Goal: Task Accomplishment & Management: Use online tool/utility

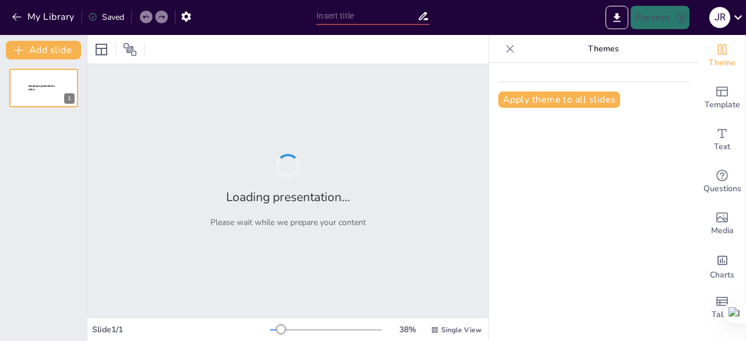
type input "Evolución de la Logística: Un Análisis Histórico"
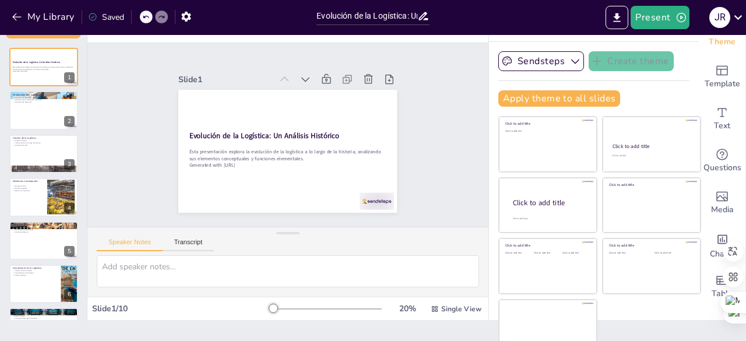
scroll to position [33, 0]
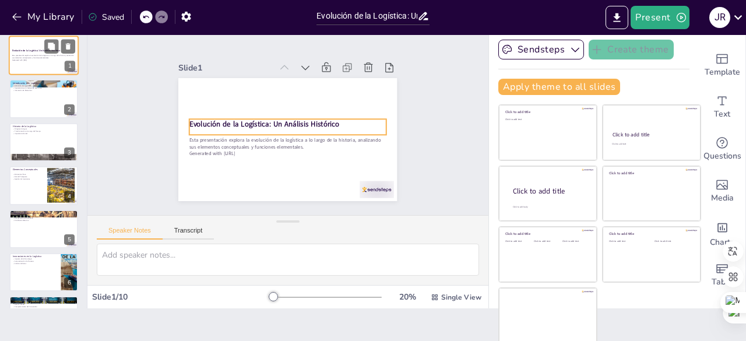
click at [35, 51] on strong "Evolución de la Logística: Un Análisis Histórico" at bounding box center [36, 50] width 48 height 3
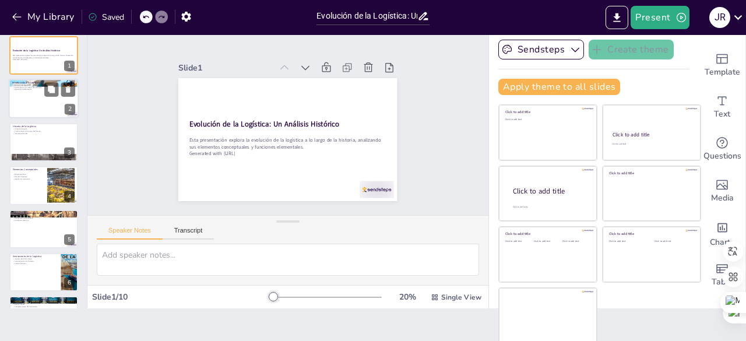
click at [35, 90] on p "Interacción de Elementos" at bounding box center [43, 90] width 63 height 2
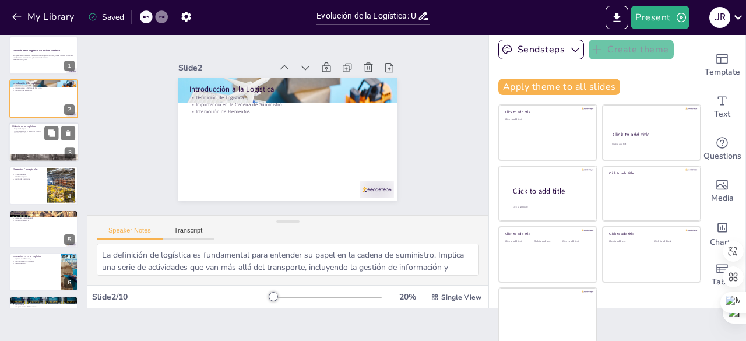
click at [36, 139] on div at bounding box center [44, 142] width 70 height 40
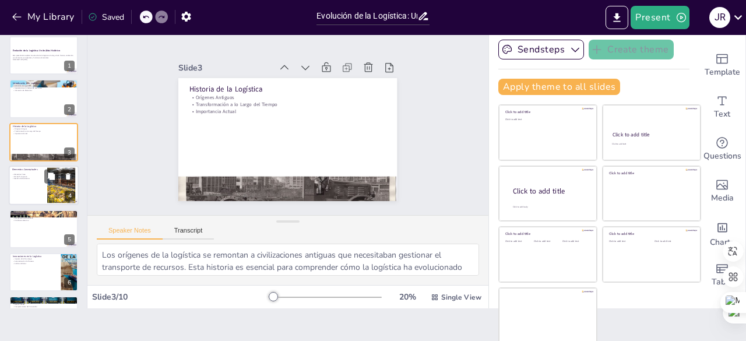
click at [40, 190] on div at bounding box center [44, 186] width 70 height 40
click at [40, 190] on div "Evolución de la Logística: Un Análisis Histórico Esta presentación explora la e…" at bounding box center [43, 250] width 87 height 429
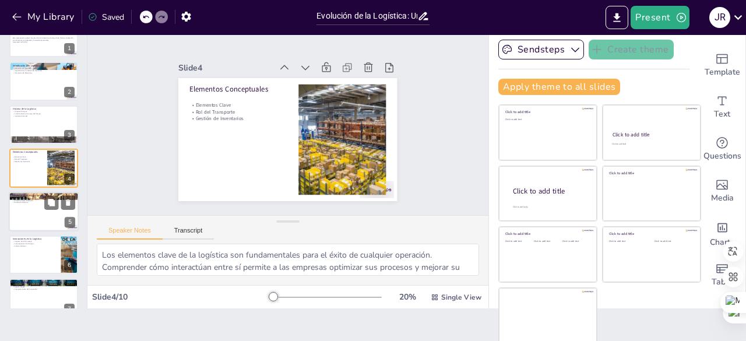
click at [44, 220] on div at bounding box center [44, 212] width 70 height 40
click at [44, 236] on div at bounding box center [43, 255] width 69 height 38
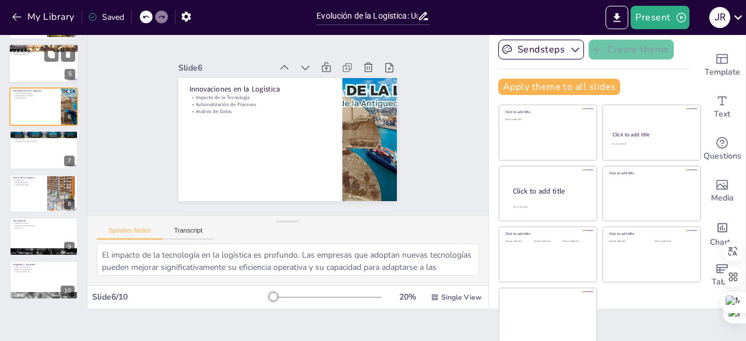
scroll to position [166, 0]
click at [44, 232] on div at bounding box center [44, 237] width 70 height 40
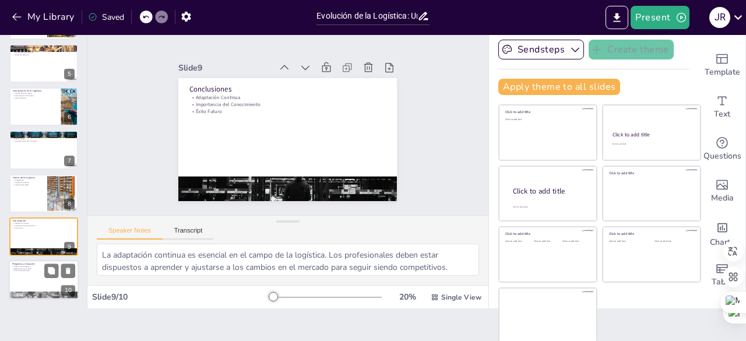
click at [21, 295] on div at bounding box center [44, 296] width 70 height 52
type textarea "El espacio para preguntas es crucial para fomentar la participación de los estu…"
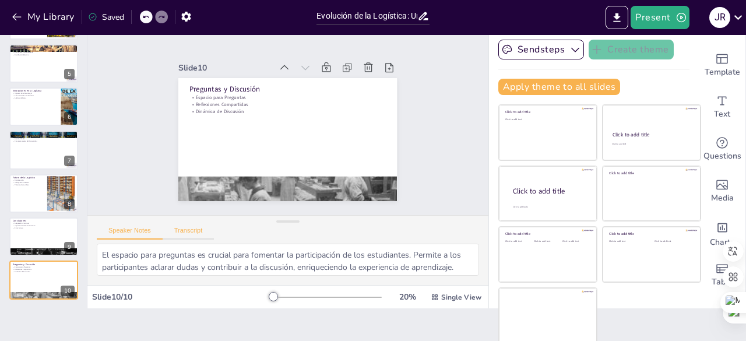
click at [193, 230] on button "Transcript" at bounding box center [189, 233] width 52 height 13
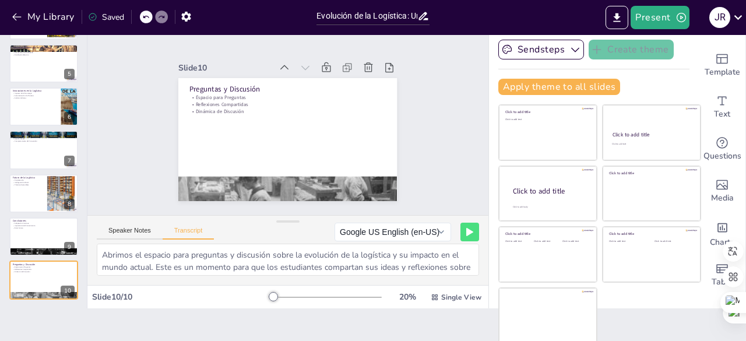
scroll to position [0, 0]
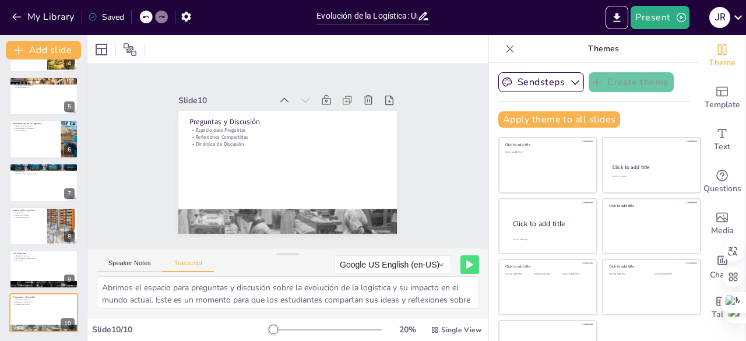
click at [7, 19] on div "My Library Saved" at bounding box center [98, 16] width 197 height 21
click at [12, 17] on icon "button" at bounding box center [17, 17] width 12 height 12
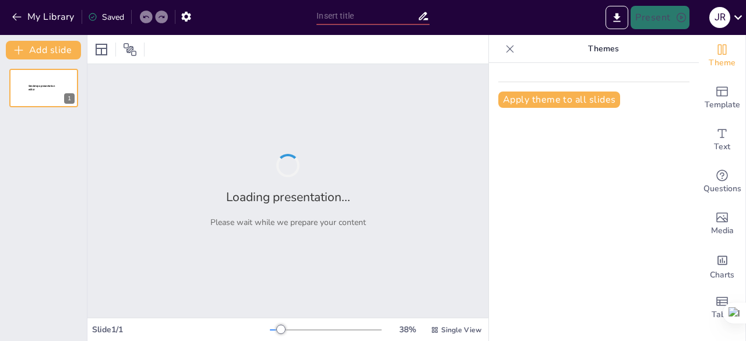
type input "HISTORIA DE LA LOGISTICA CONTEXTUALIZACION FUNCIONES Y ELEMENTOS CONCEPTUALES"
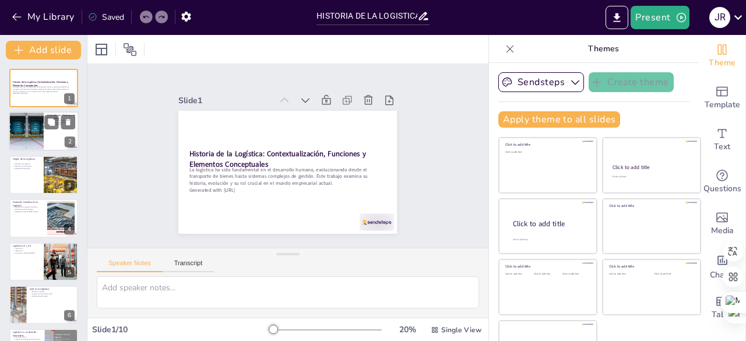
click at [37, 141] on div at bounding box center [26, 132] width 68 height 40
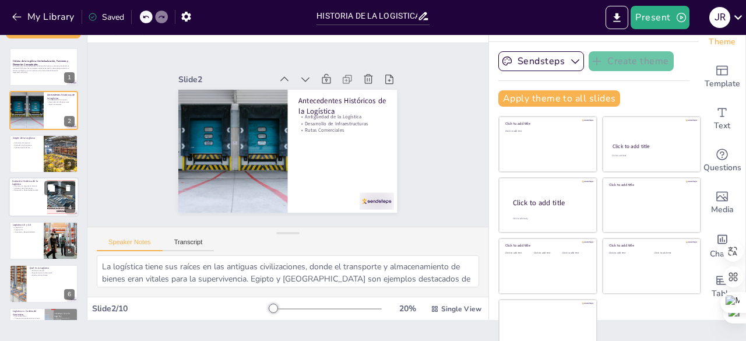
scroll to position [33, 0]
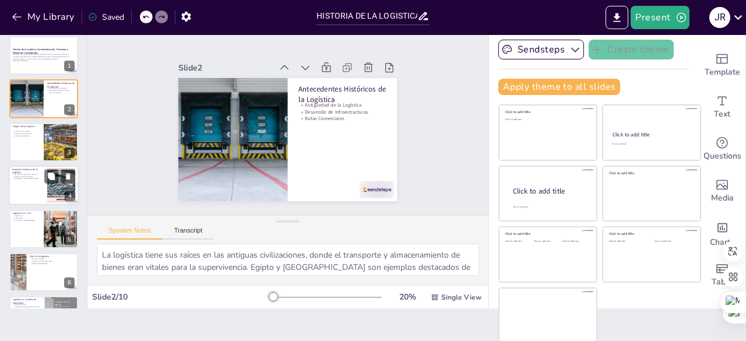
click at [38, 172] on p "Evolución Histórica de la Logística" at bounding box center [27, 171] width 31 height 6
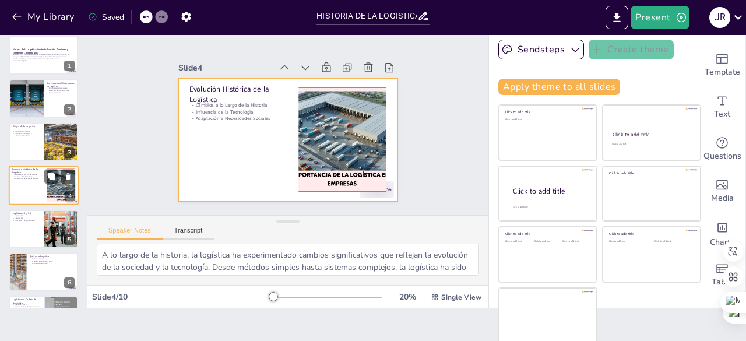
scroll to position [17, 0]
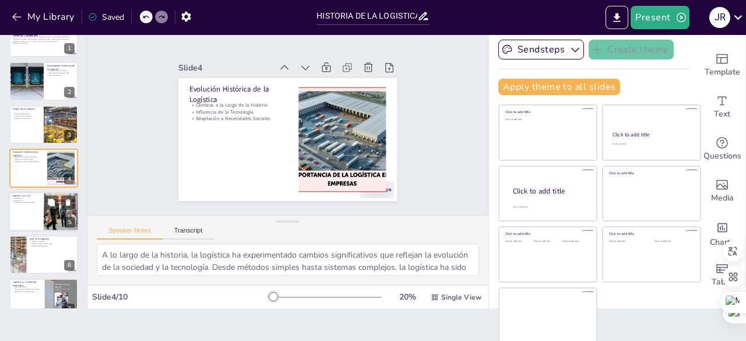
click at [43, 212] on div at bounding box center [44, 212] width 70 height 40
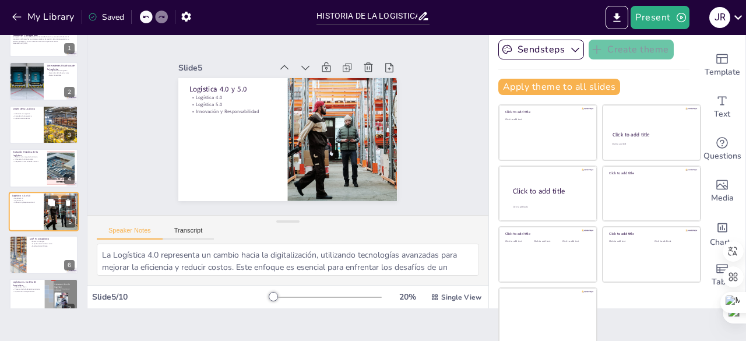
scroll to position [61, 0]
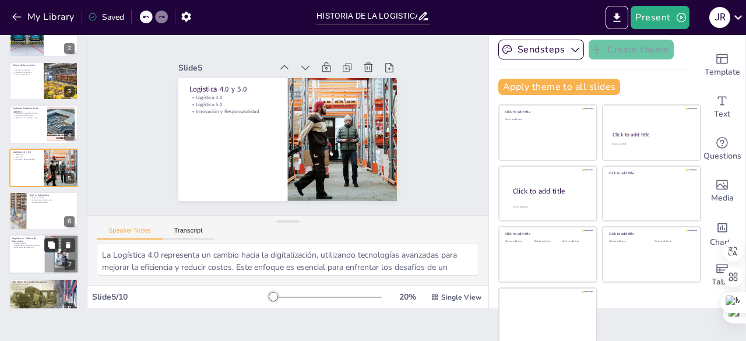
click at [48, 240] on button at bounding box center [51, 246] width 14 height 14
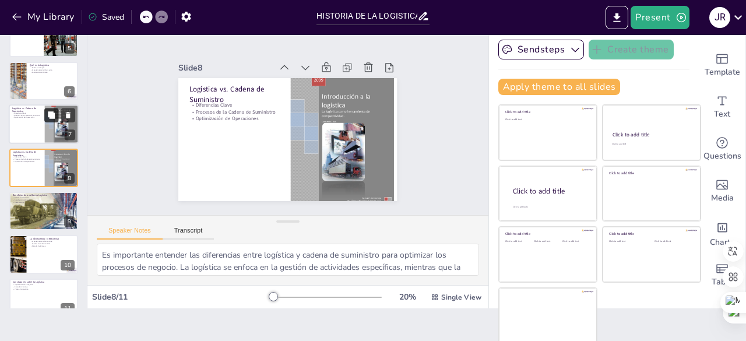
scroll to position [209, 0]
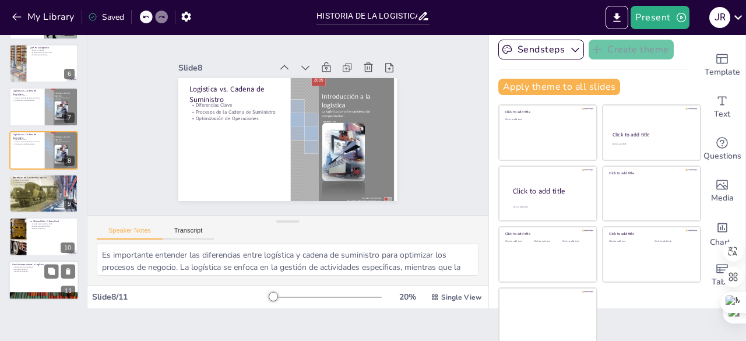
click at [49, 262] on p "Conclusiones sobre la Logística" at bounding box center [43, 263] width 63 height 3
type textarea "La logística es vital para el funcionamiento eficiente de cualquier empresa. Re…"
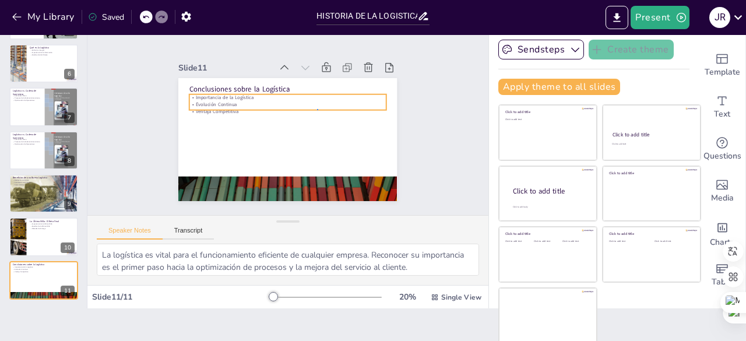
drag, startPoint x: 154, startPoint y: 0, endPoint x: 317, endPoint y: 110, distance: 196.7
click at [317, 110] on p "Ventaja Competitiva" at bounding box center [288, 111] width 197 height 7
